Goal: Check status: Check status

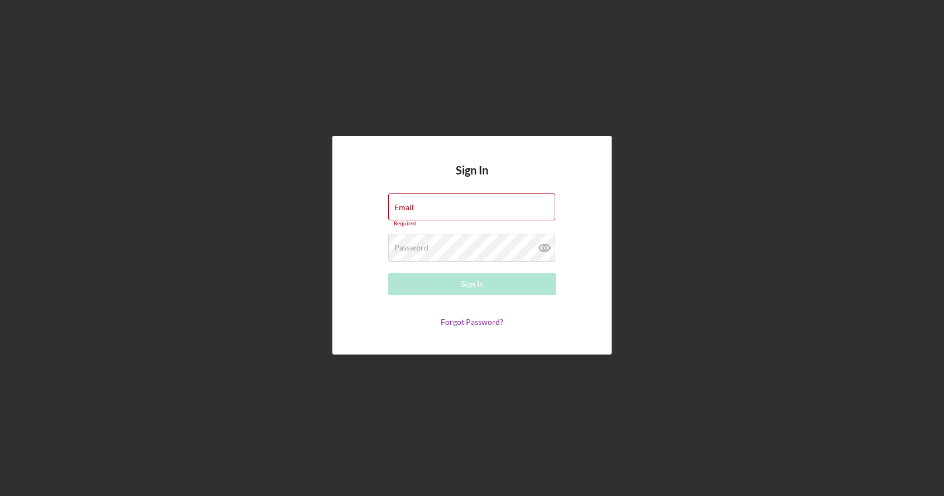
click at [430, 234] on form "Email Required Password Required Sign In Forgot Password?" at bounding box center [472, 259] width 224 height 133
click at [432, 219] on input "Email" at bounding box center [471, 206] width 167 height 27
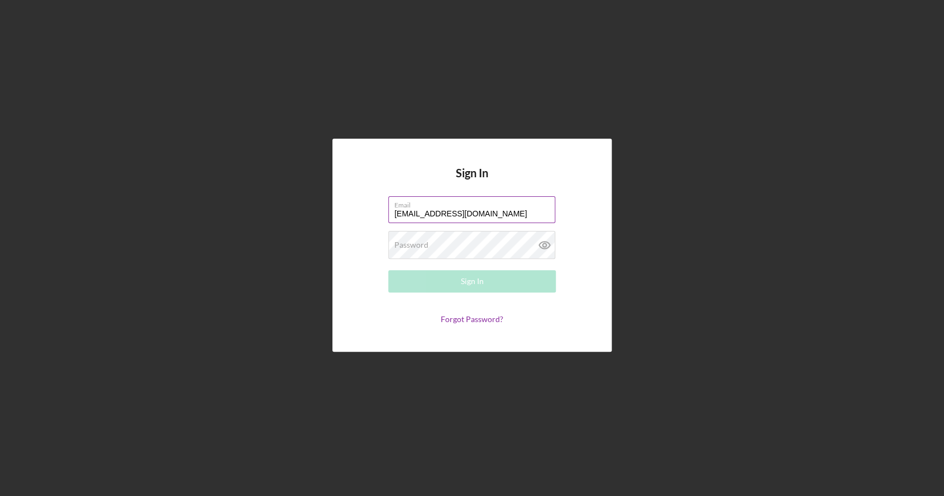
type input "[EMAIL_ADDRESS][DOMAIN_NAME]"
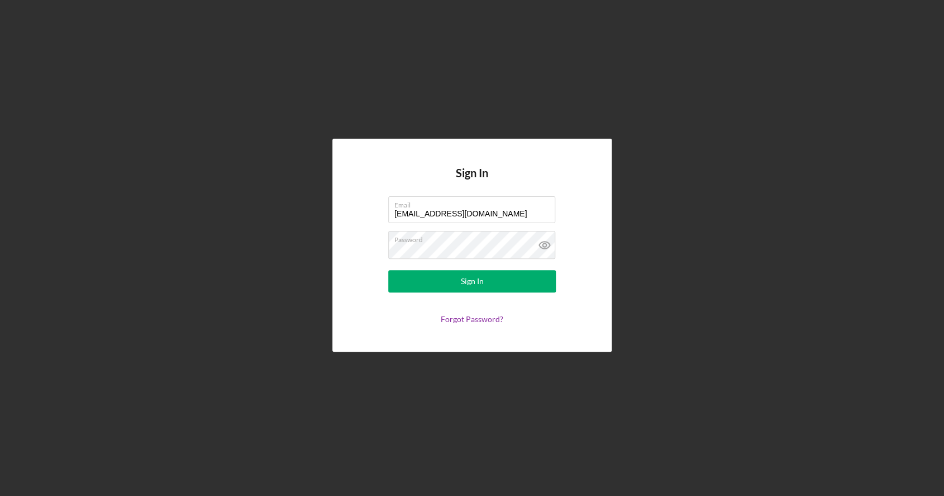
click at [431, 269] on form "Email [EMAIL_ADDRESS][DOMAIN_NAME] Password Sign In Forgot Password?" at bounding box center [472, 259] width 224 height 127
click at [544, 248] on icon at bounding box center [545, 245] width 28 height 28
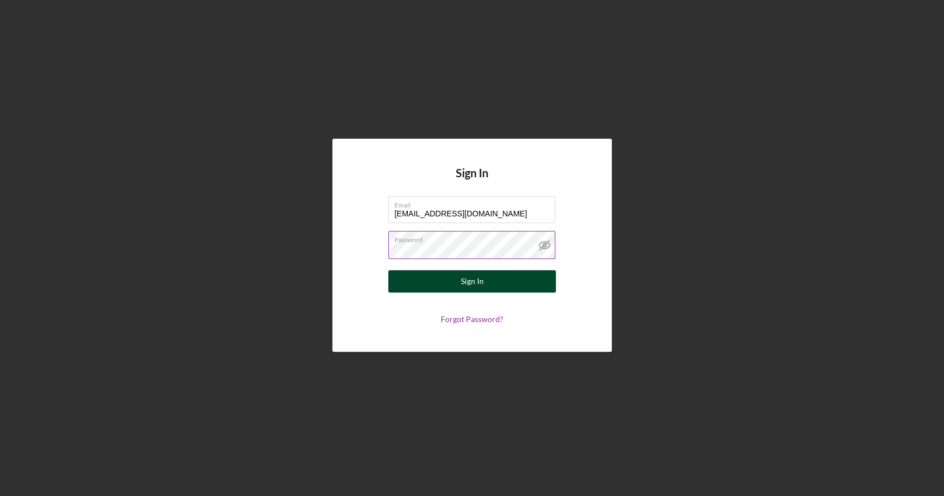
click at [487, 279] on button "Sign In" at bounding box center [472, 281] width 168 height 22
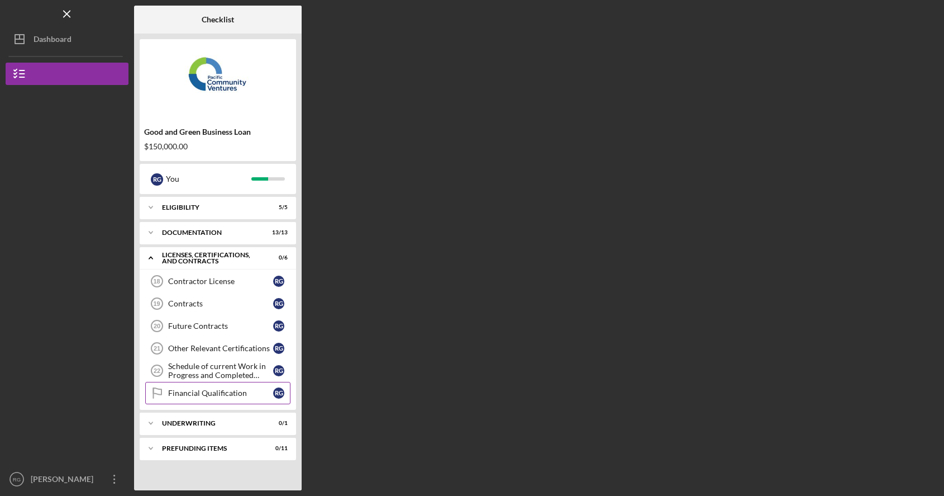
click at [258, 397] on link "Financial Qualification Financial Qualification R G" at bounding box center [217, 393] width 145 height 22
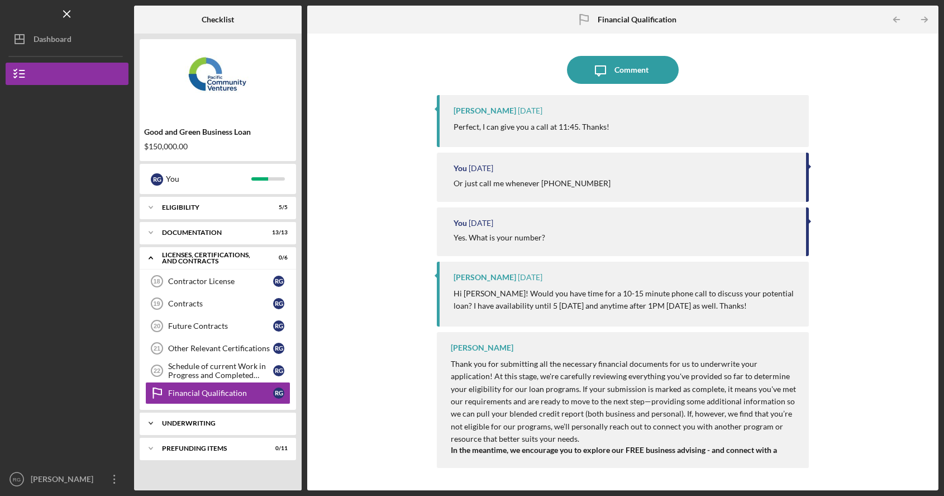
click at [207, 421] on div "Underwriting" at bounding box center [222, 423] width 120 height 7
click at [203, 455] on link "Pending Final Approval Pending Final Approval R G" at bounding box center [217, 446] width 145 height 22
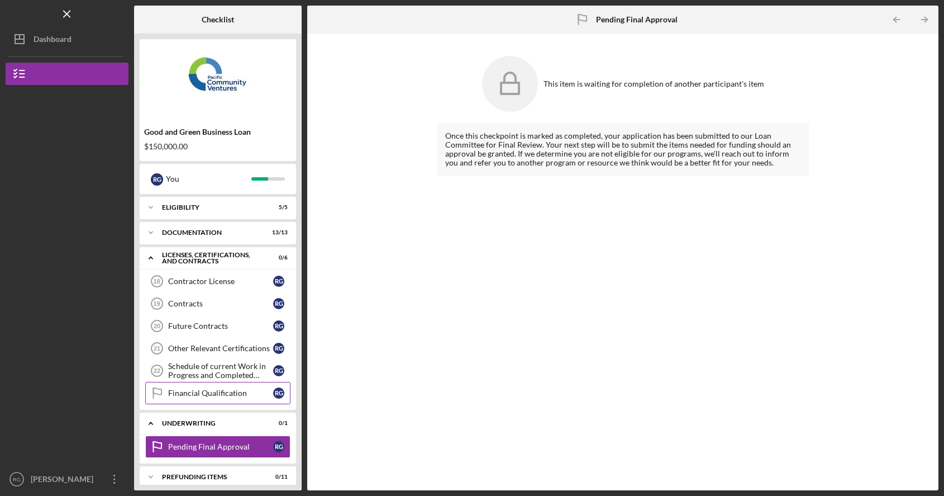
click at [224, 397] on div "Financial Qualification" at bounding box center [220, 392] width 105 height 9
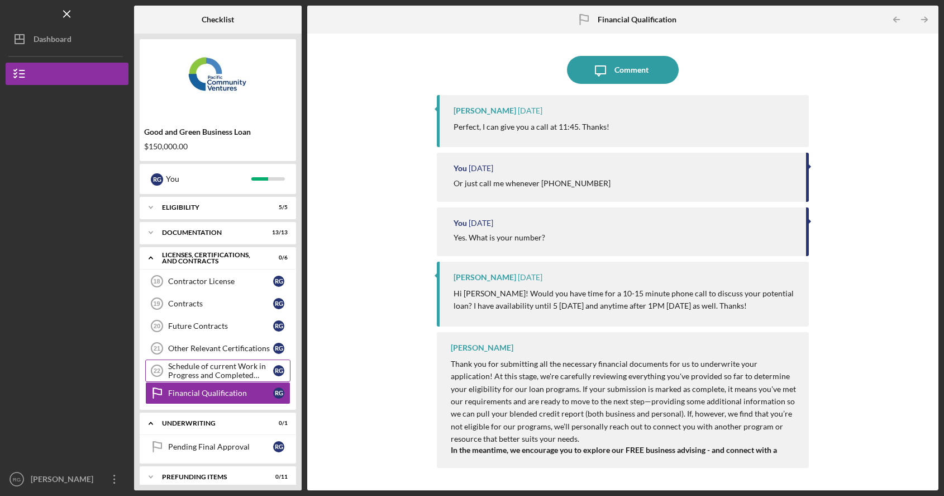
click at [232, 377] on div "Schedule of current Work in Progress and Completed Contract Schedule" at bounding box center [220, 371] width 105 height 18
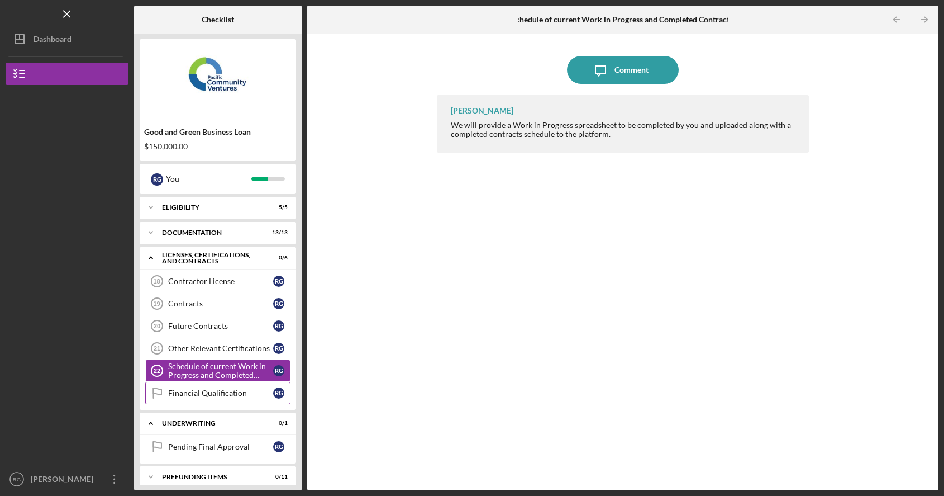
click at [225, 396] on div "Financial Qualification" at bounding box center [220, 392] width 105 height 9
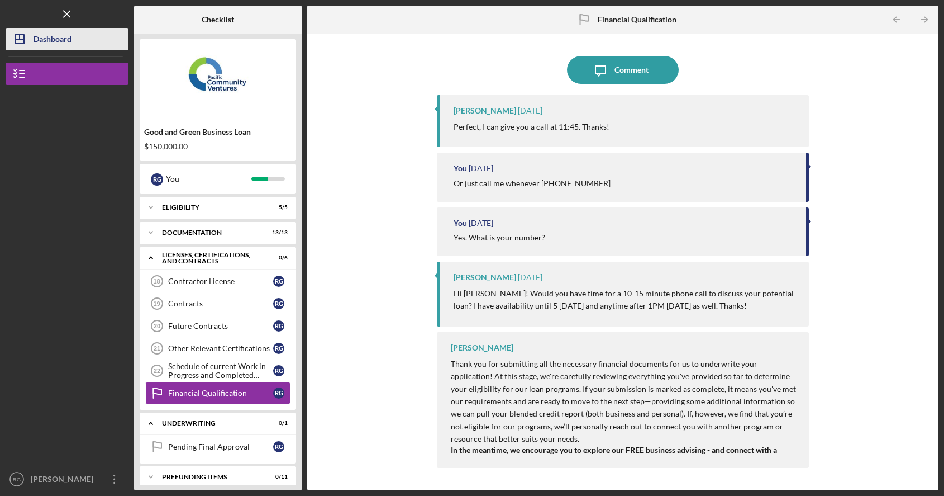
click at [44, 28] on div "Dashboard" at bounding box center [53, 40] width 38 height 25
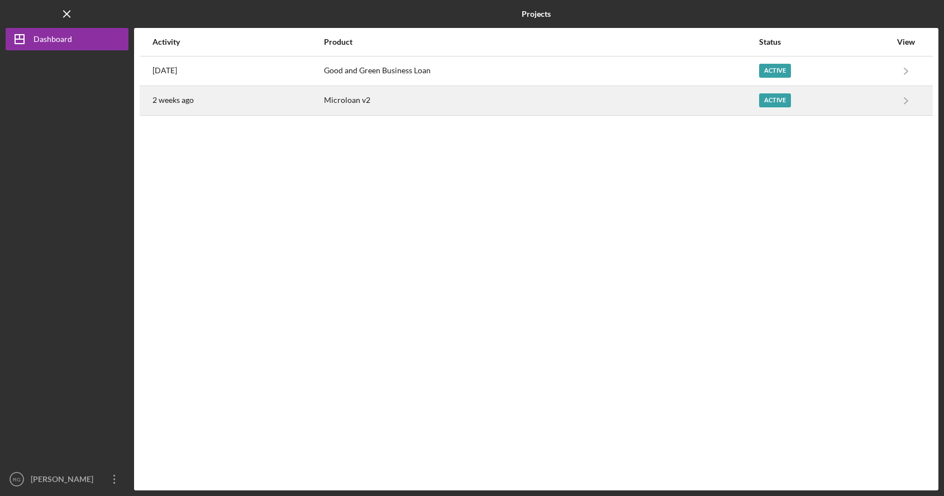
click at [263, 101] on div "2 weeks ago" at bounding box center [238, 101] width 170 height 28
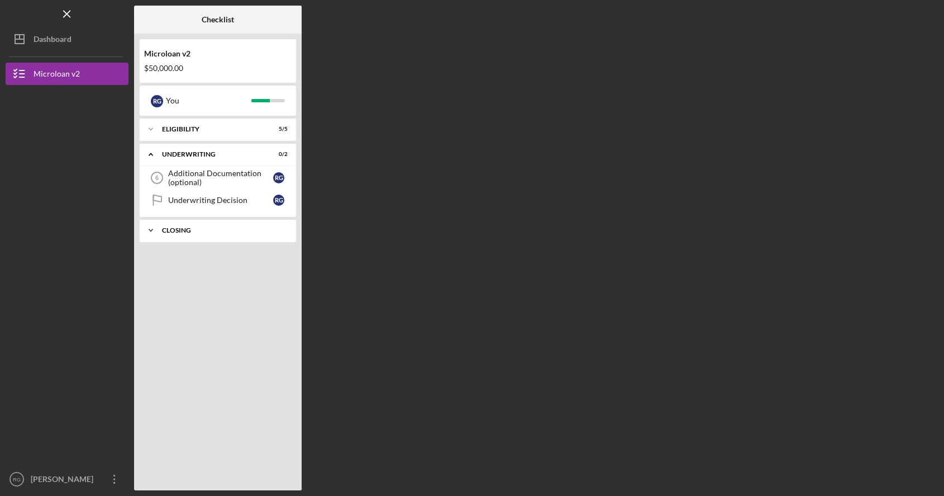
click at [196, 224] on div "Icon/Expander Closing 0 / 2" at bounding box center [218, 230] width 156 height 22
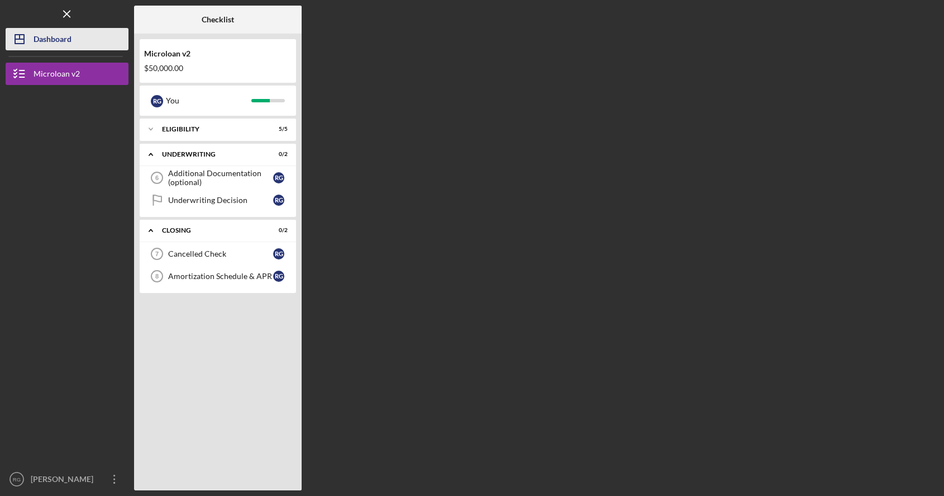
click at [69, 39] on div "Dashboard" at bounding box center [53, 40] width 38 height 25
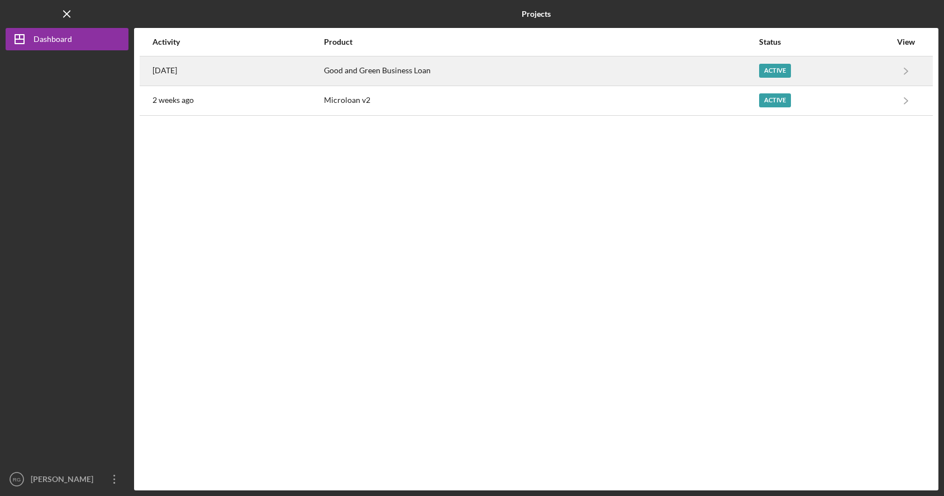
click at [245, 77] on div "[DATE]" at bounding box center [238, 71] width 170 height 28
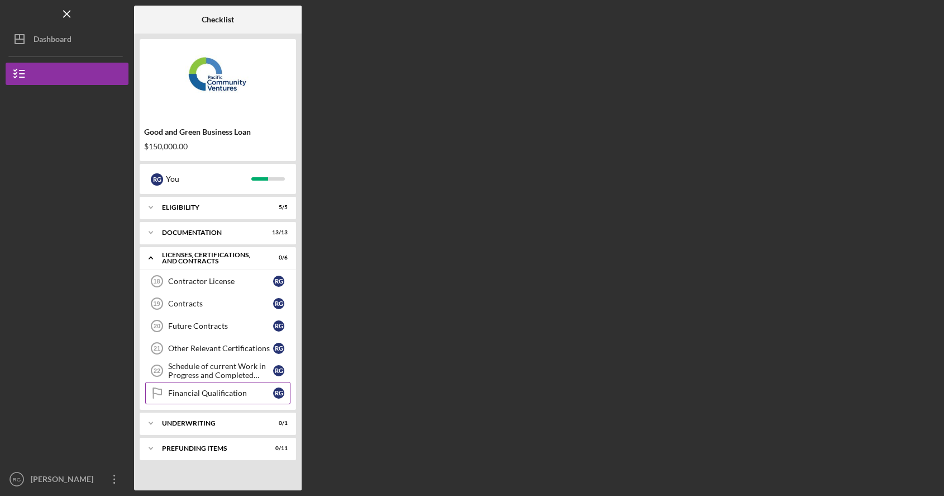
click at [218, 394] on div "Financial Qualification" at bounding box center [220, 392] width 105 height 9
